Goal: Task Accomplishment & Management: Use online tool/utility

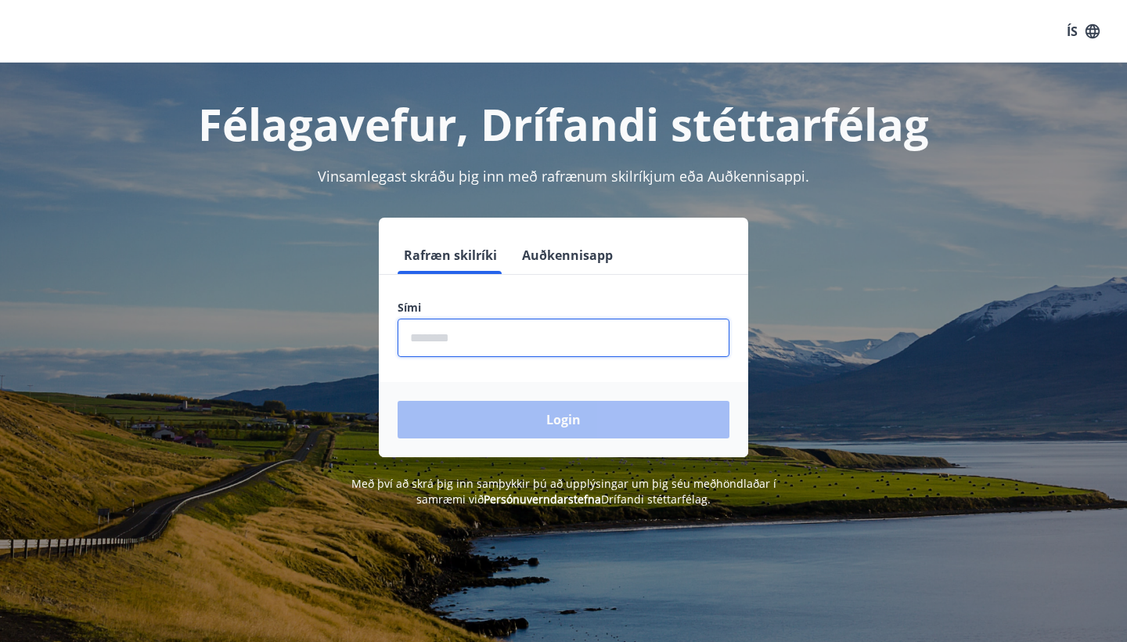
click at [465, 334] on input "phone" at bounding box center [564, 338] width 332 height 38
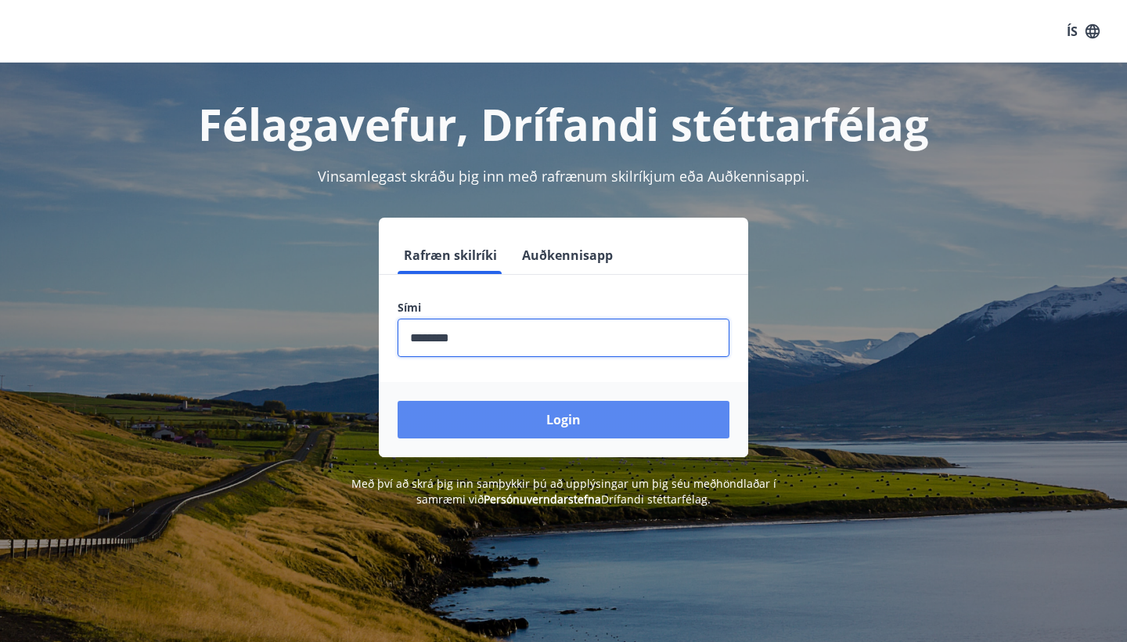
type input "********"
click at [488, 417] on button "Login" at bounding box center [564, 420] width 332 height 38
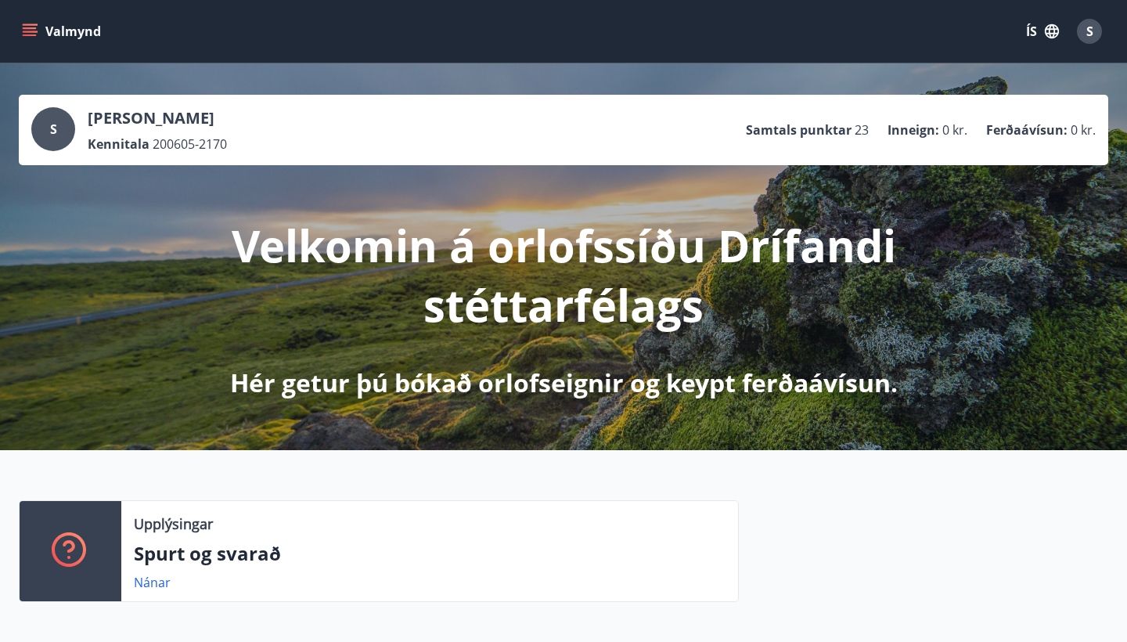
click at [31, 32] on icon "menu" at bounding box center [31, 32] width 17 height 2
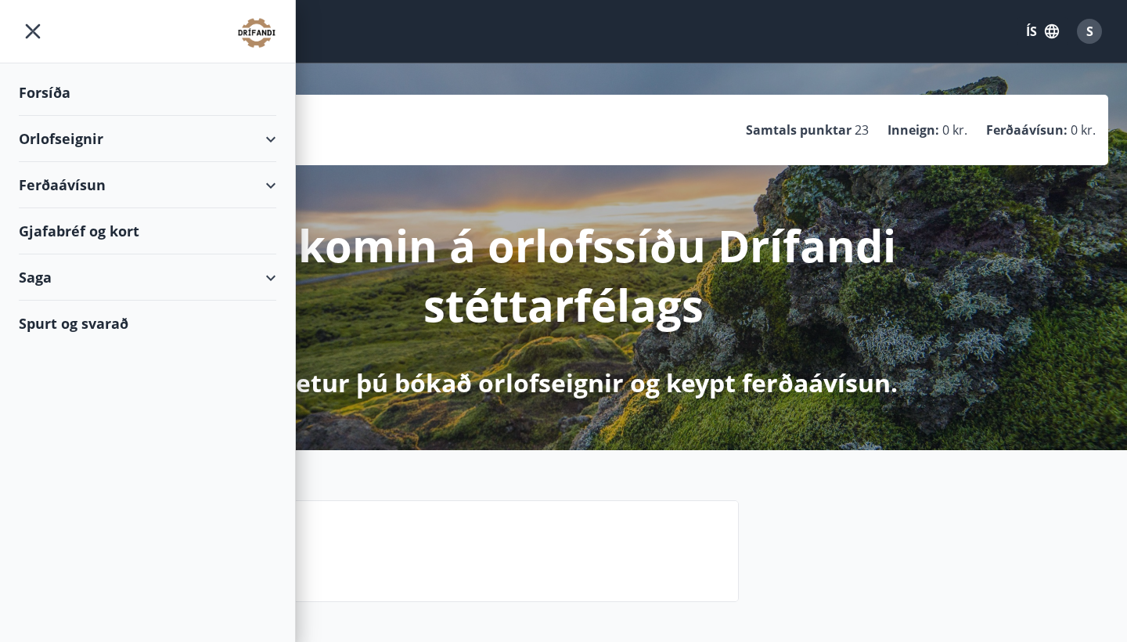
click at [58, 236] on div "Gjafabréf og kort" at bounding box center [147, 231] width 257 height 46
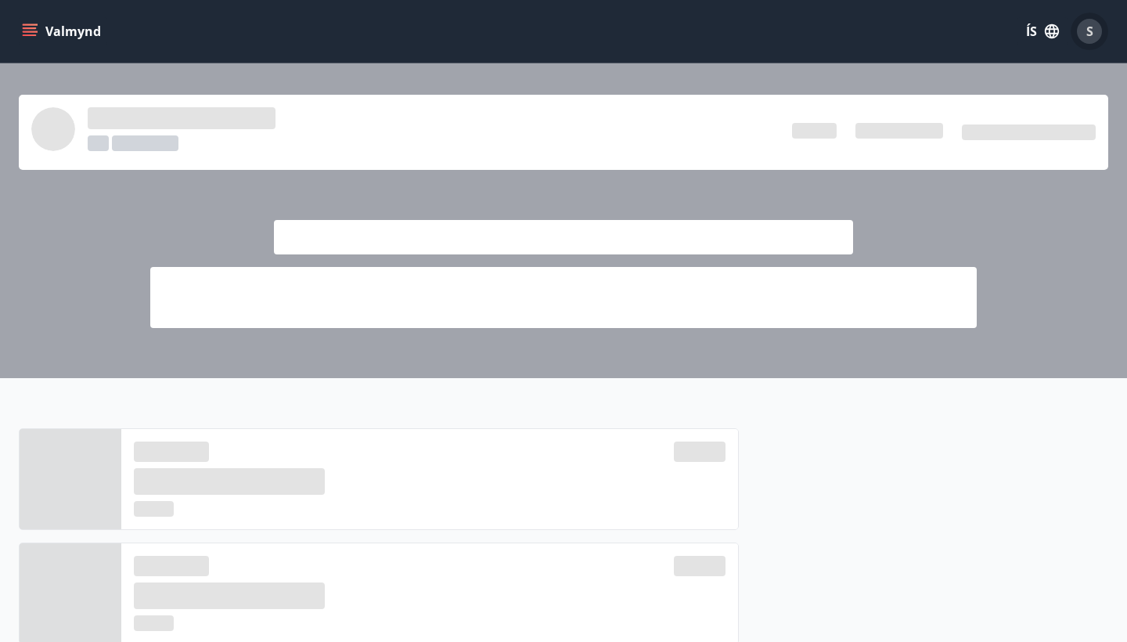
click at [1093, 31] on div "S" at bounding box center [1089, 31] width 25 height 25
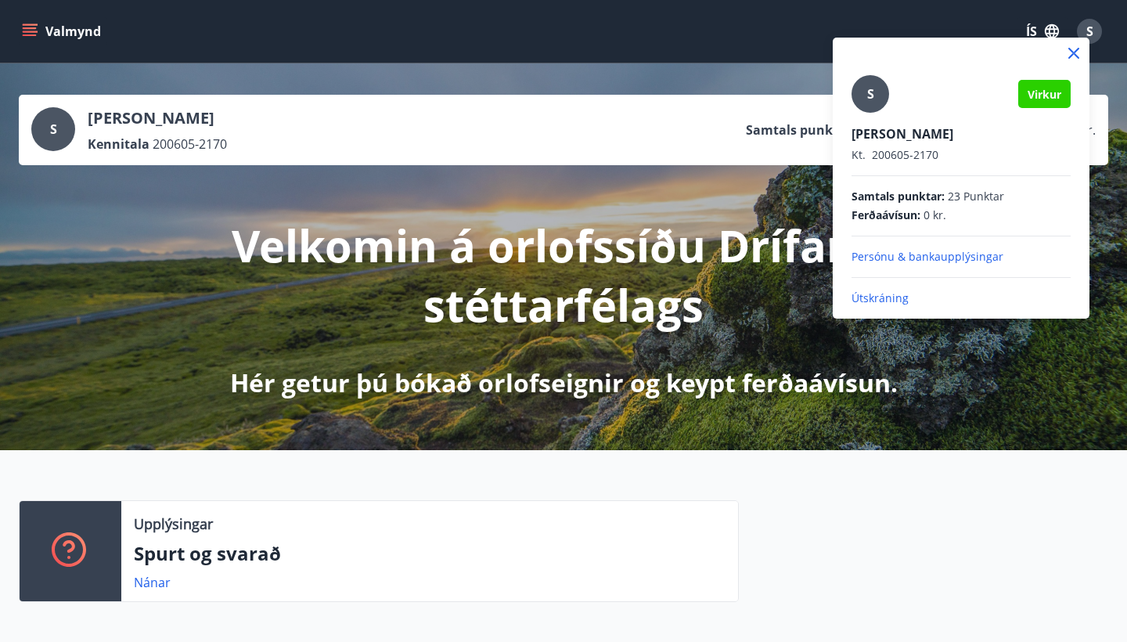
click at [879, 294] on p "Útskráning" at bounding box center [960, 298] width 219 height 16
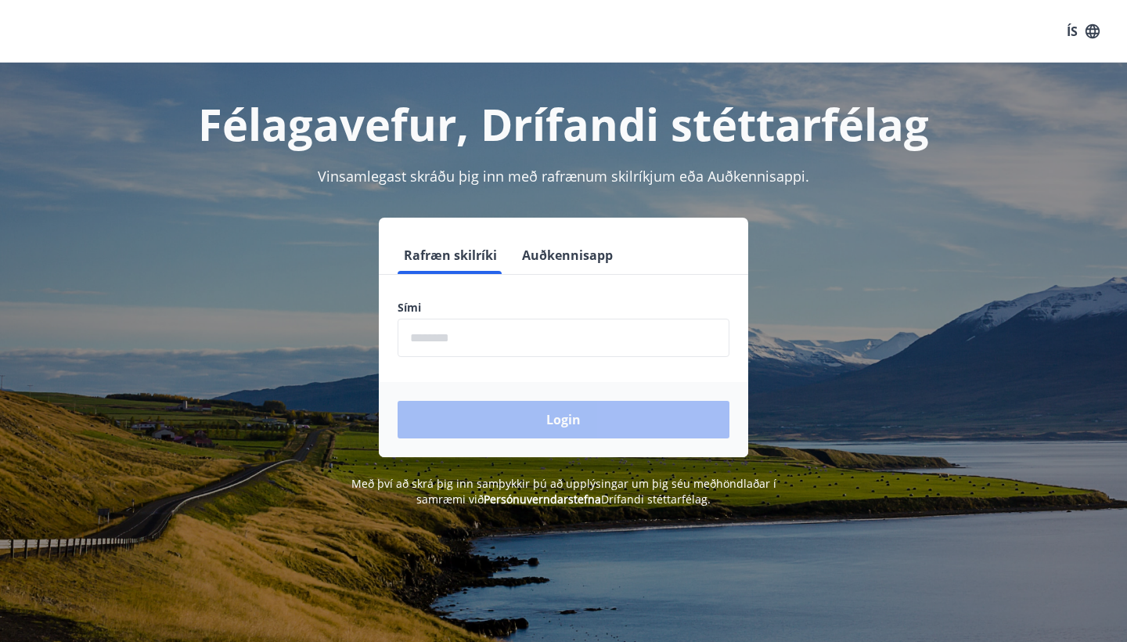
click at [505, 347] on input "phone" at bounding box center [564, 338] width 332 height 38
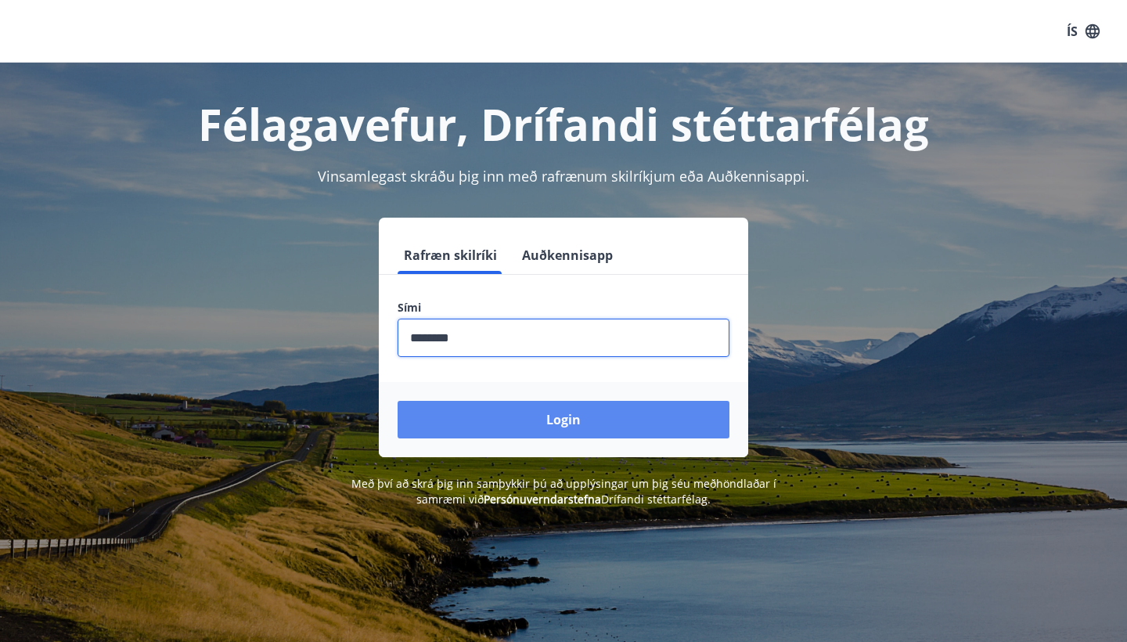
type input "********"
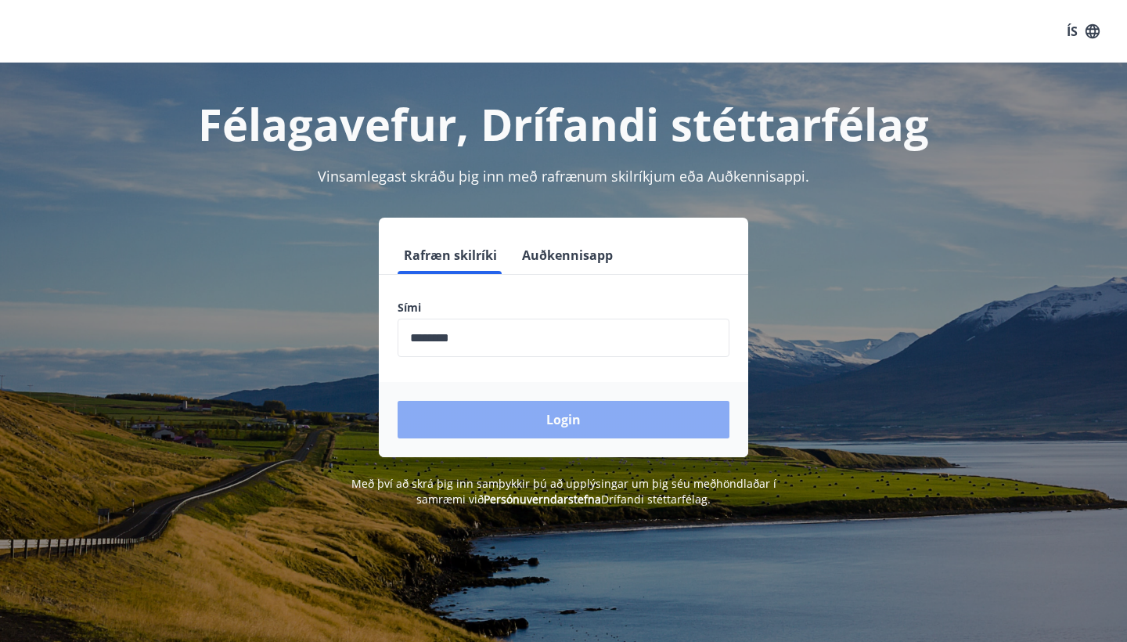
click at [513, 419] on button "Login" at bounding box center [564, 420] width 332 height 38
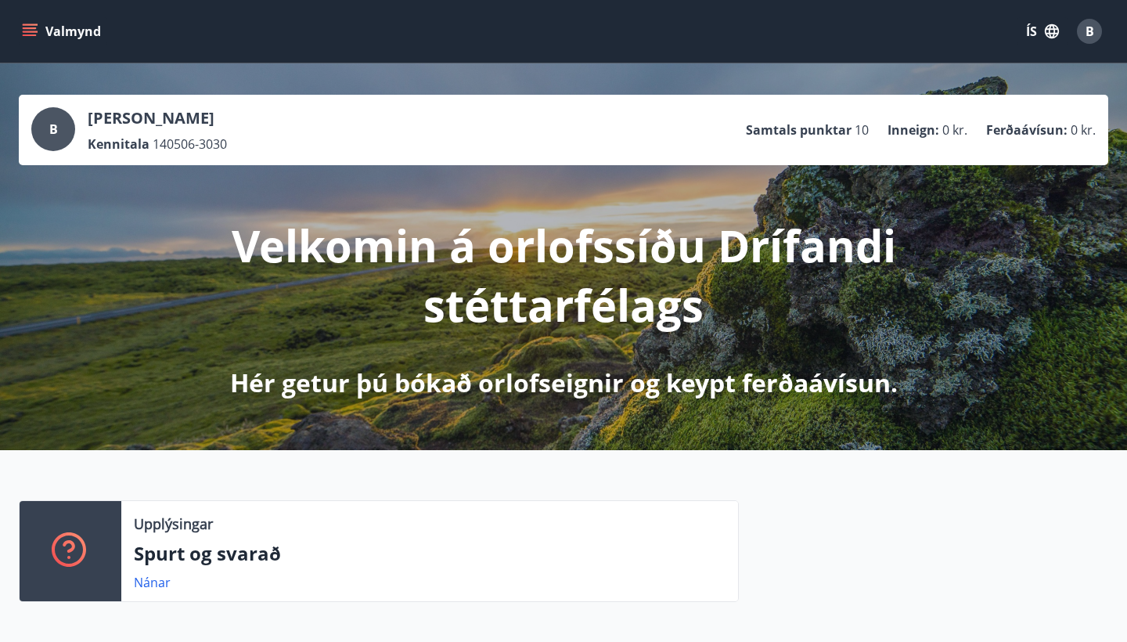
click at [40, 25] on button "Valmynd" at bounding box center [63, 31] width 88 height 28
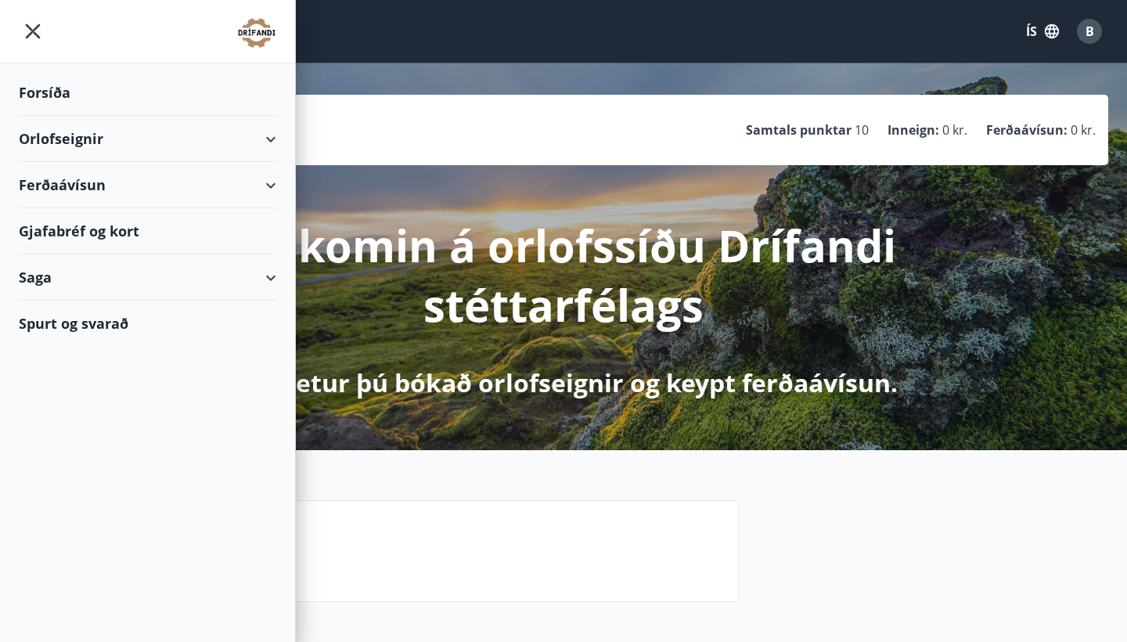
click at [63, 232] on div "Gjafabréf og kort" at bounding box center [147, 231] width 257 height 46
